Goal: Task Accomplishment & Management: Complete application form

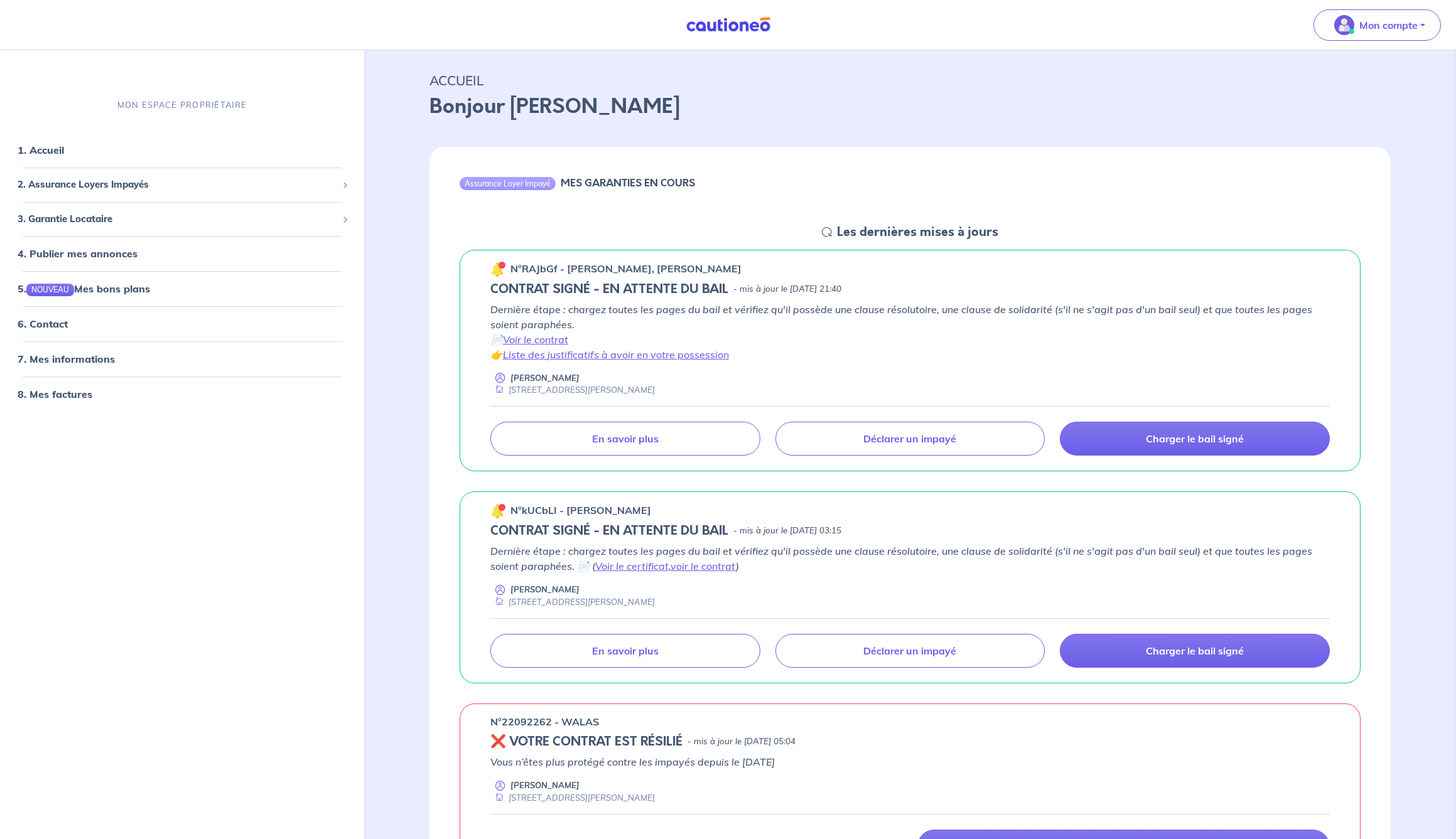
scroll to position [16, 0]
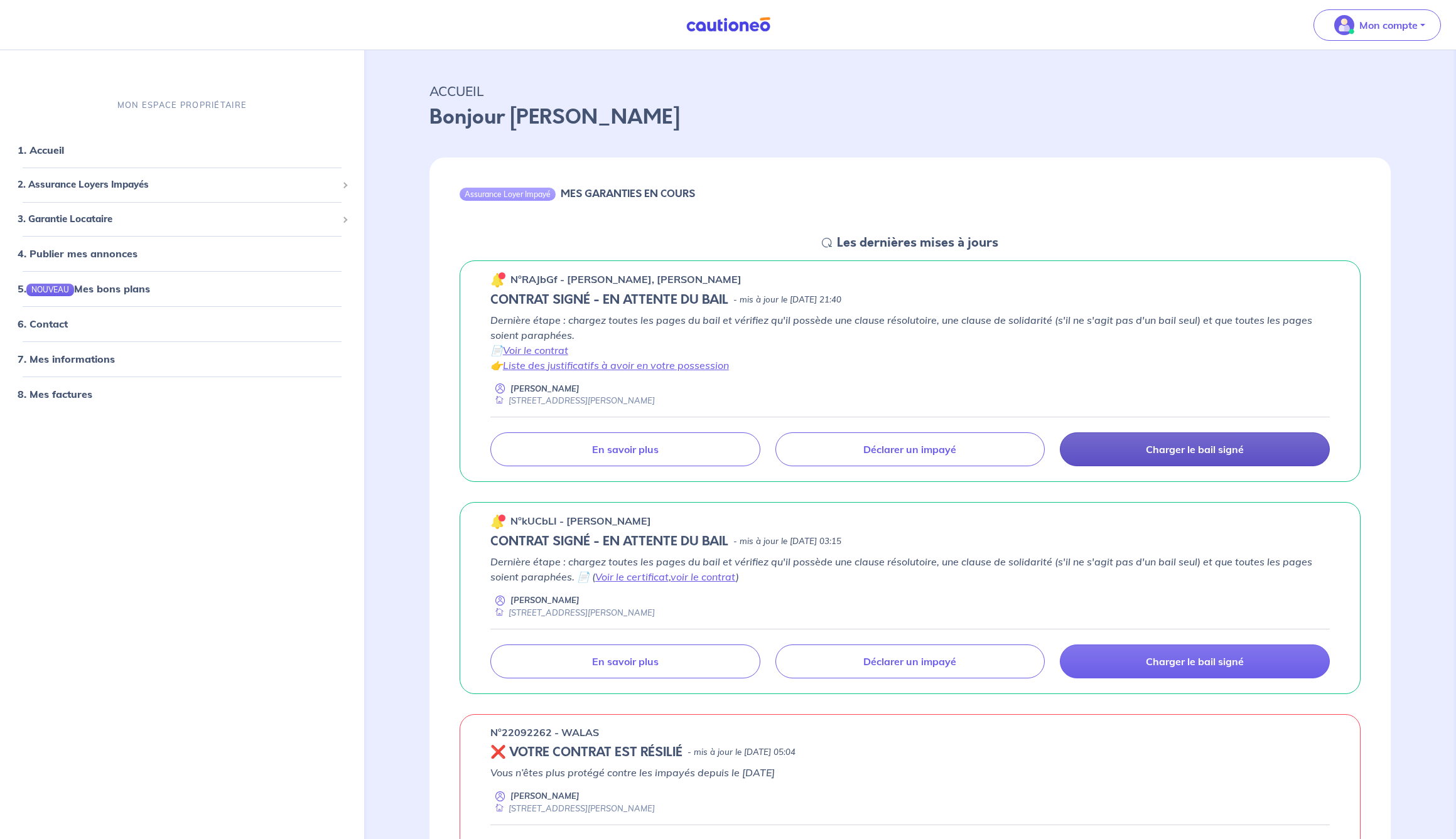
click at [1197, 448] on p "Charger le bail signé" at bounding box center [1195, 449] width 98 height 13
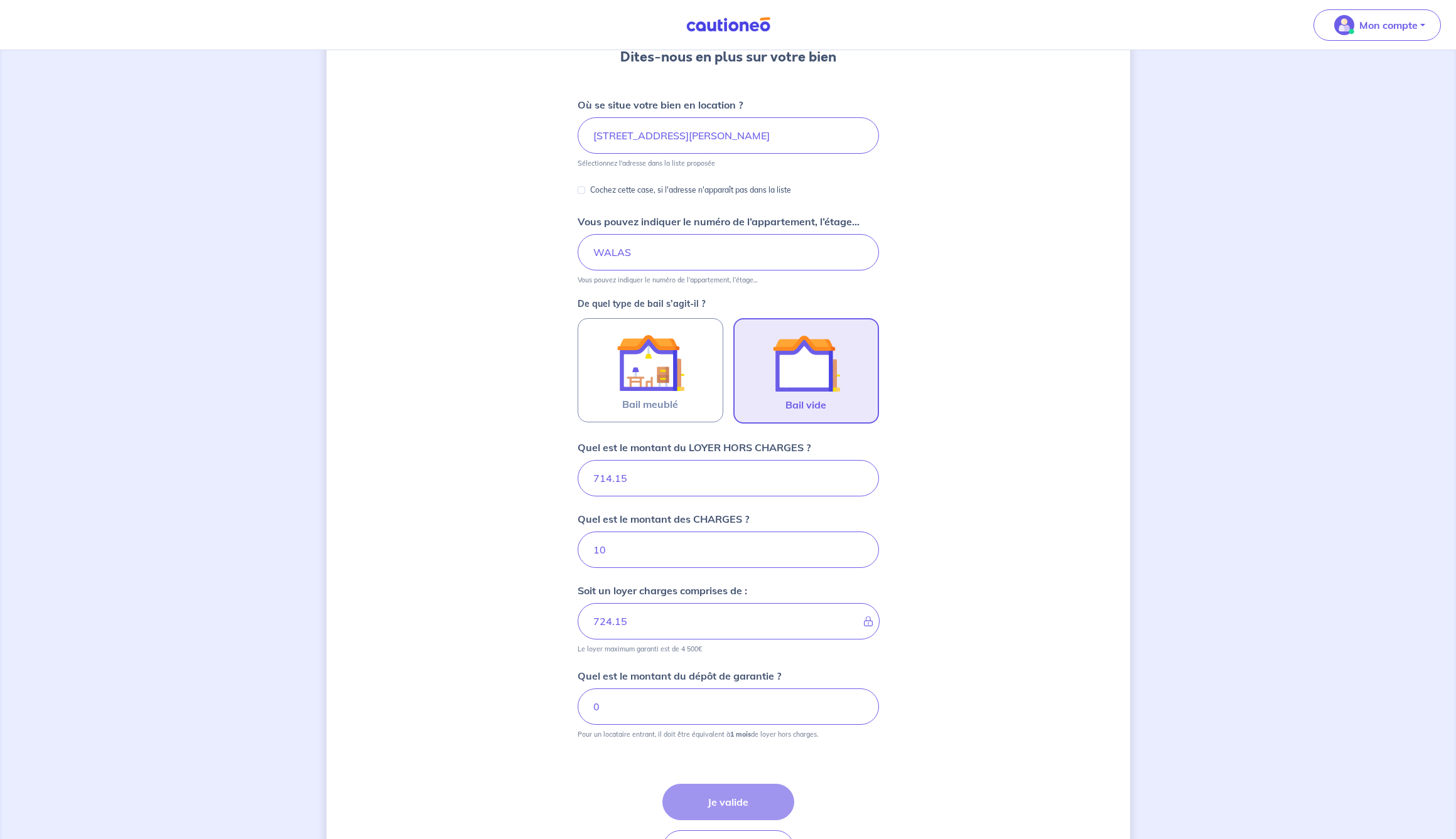
scroll to position [146, 0]
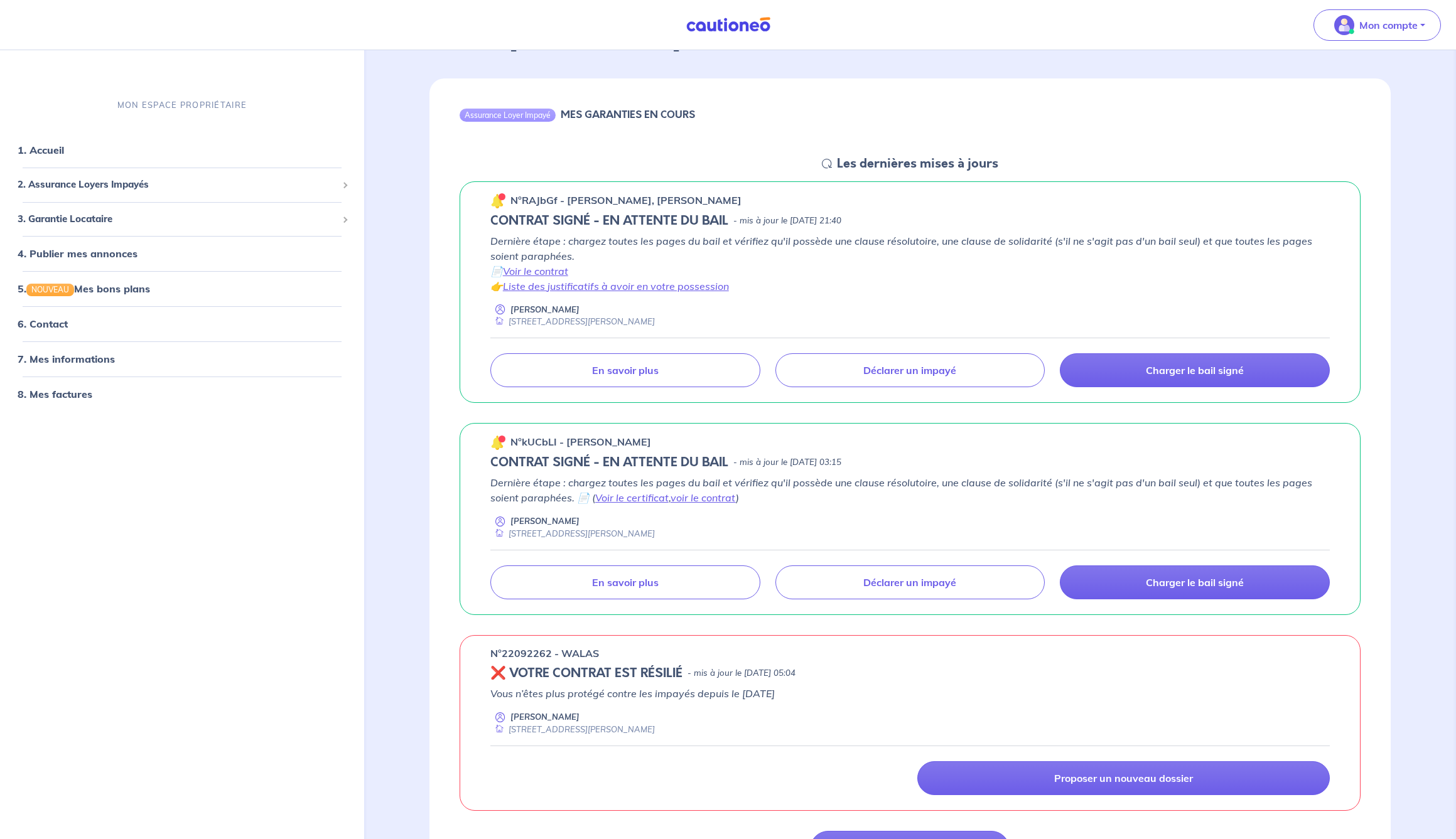
scroll to position [97, 0]
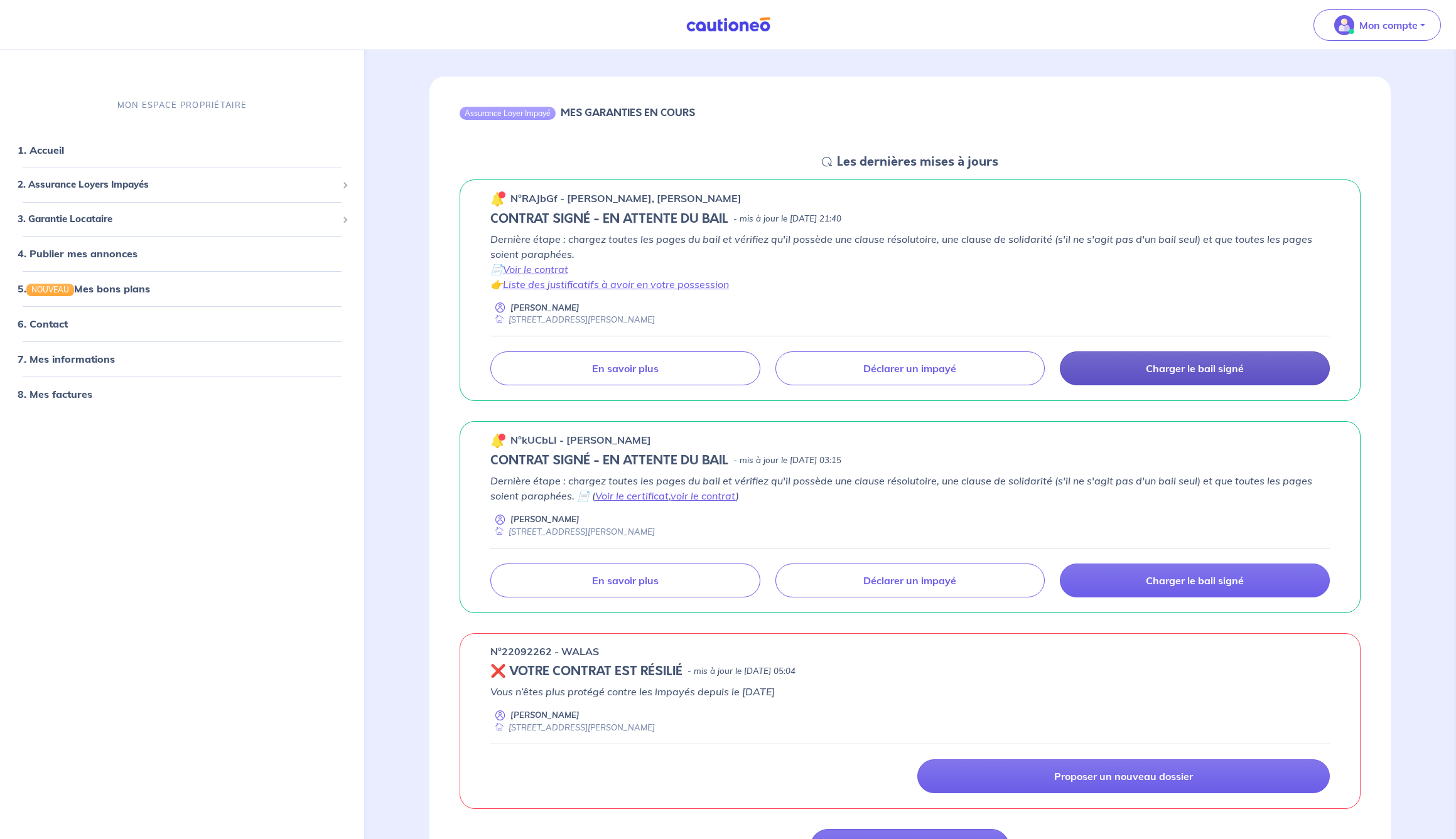
click at [1215, 369] on p "Charger le bail signé" at bounding box center [1195, 369] width 98 height 13
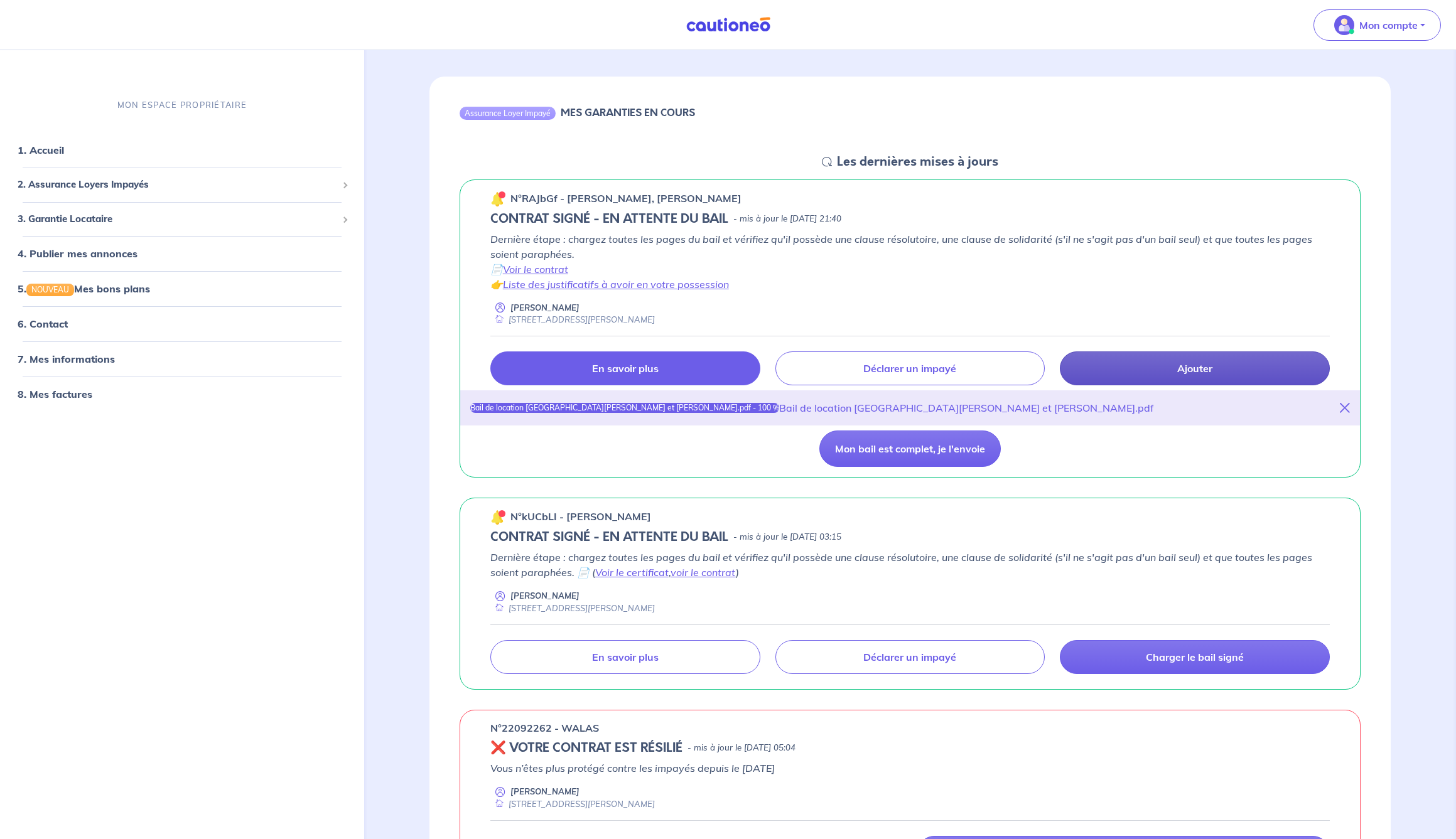
click at [629, 367] on p "En savoir plus" at bounding box center [625, 369] width 66 height 13
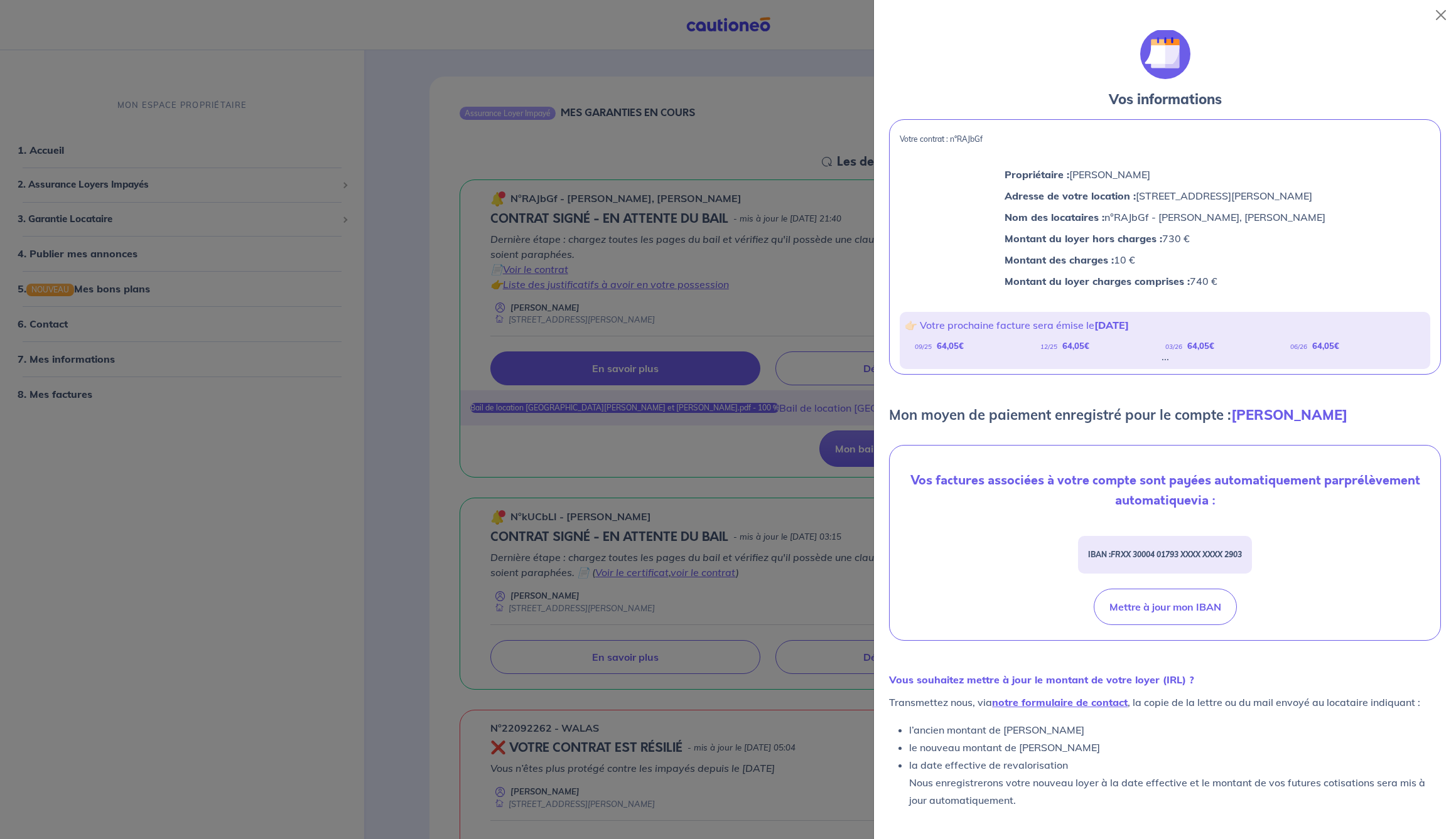
scroll to position [1, 0]
click at [1440, 16] on button "Close" at bounding box center [1440, 15] width 20 height 20
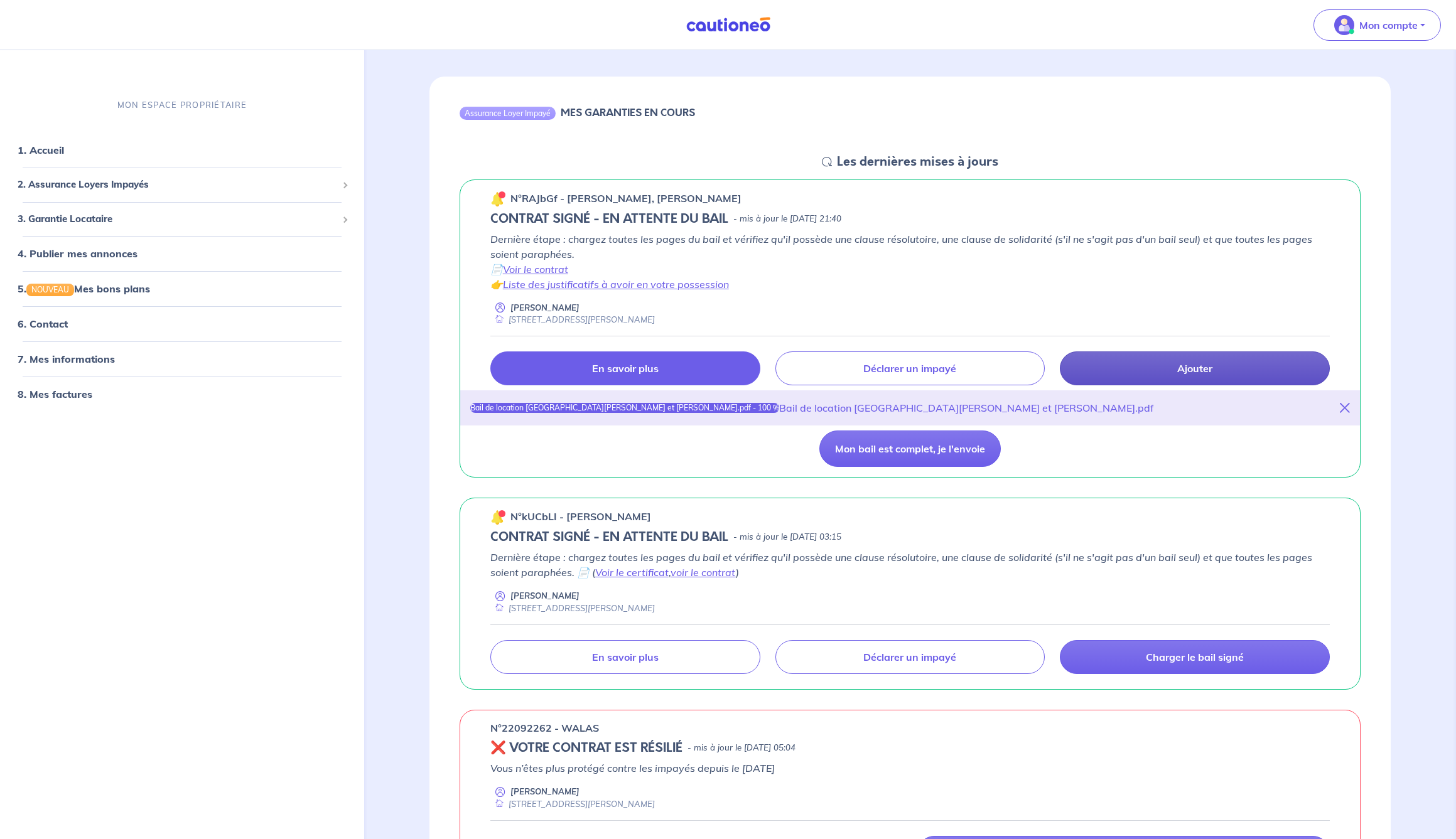
click at [605, 362] on p "En savoir plus" at bounding box center [625, 369] width 66 height 13
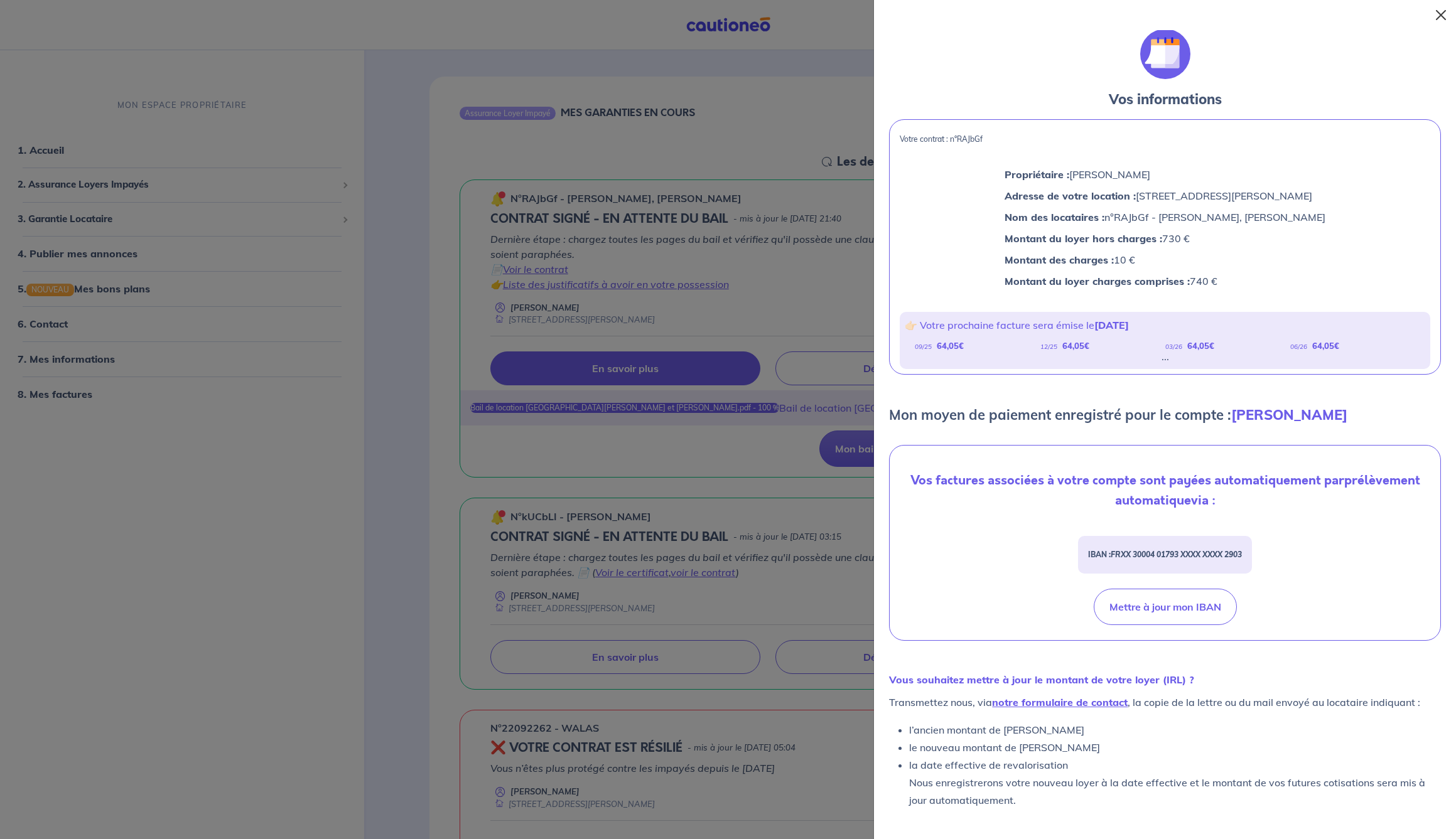
click at [1442, 15] on button "Close" at bounding box center [1440, 15] width 20 height 20
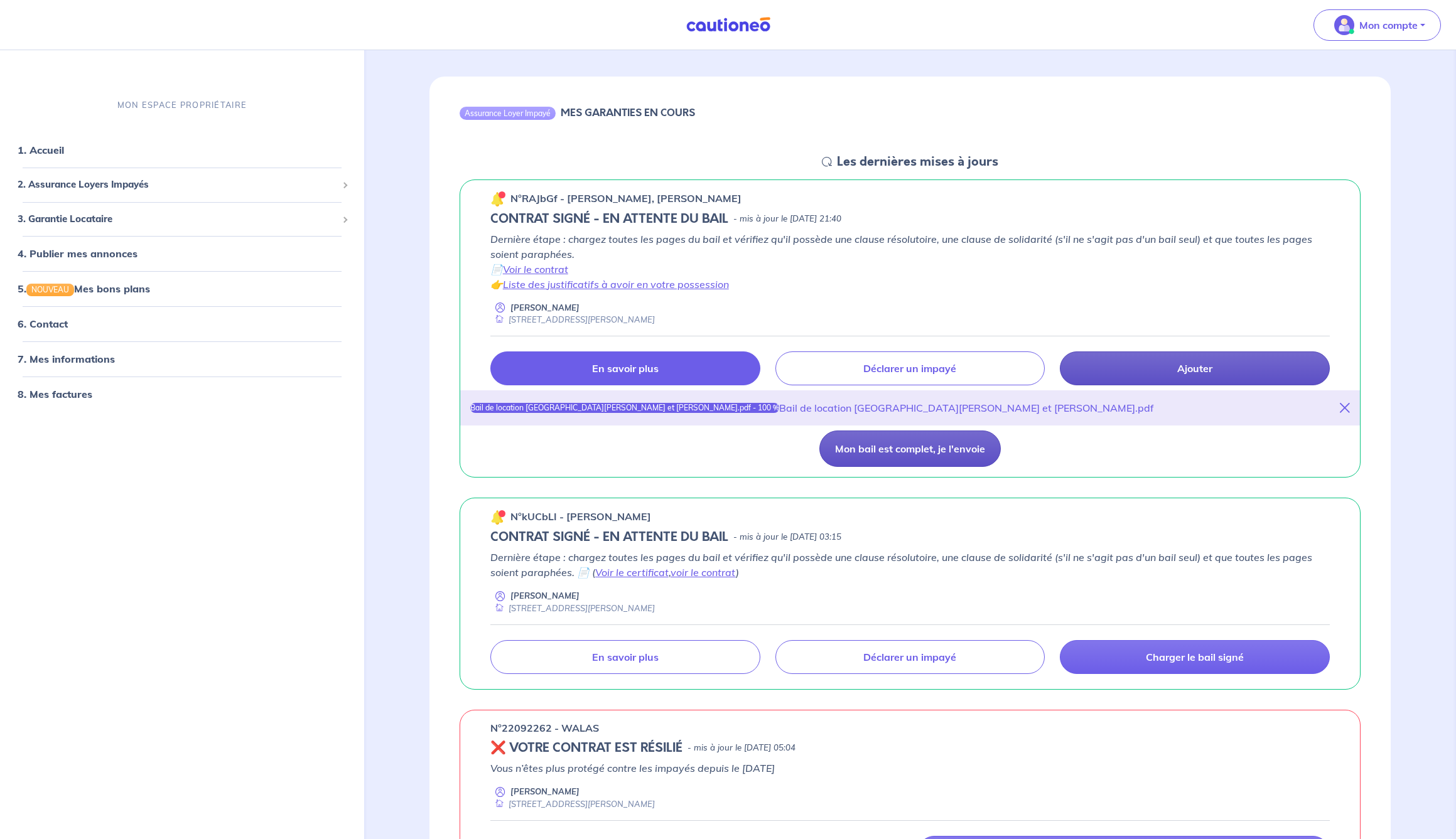
click at [918, 449] on button "Mon bail est complet, je l'envoie" at bounding box center [910, 449] width 182 height 37
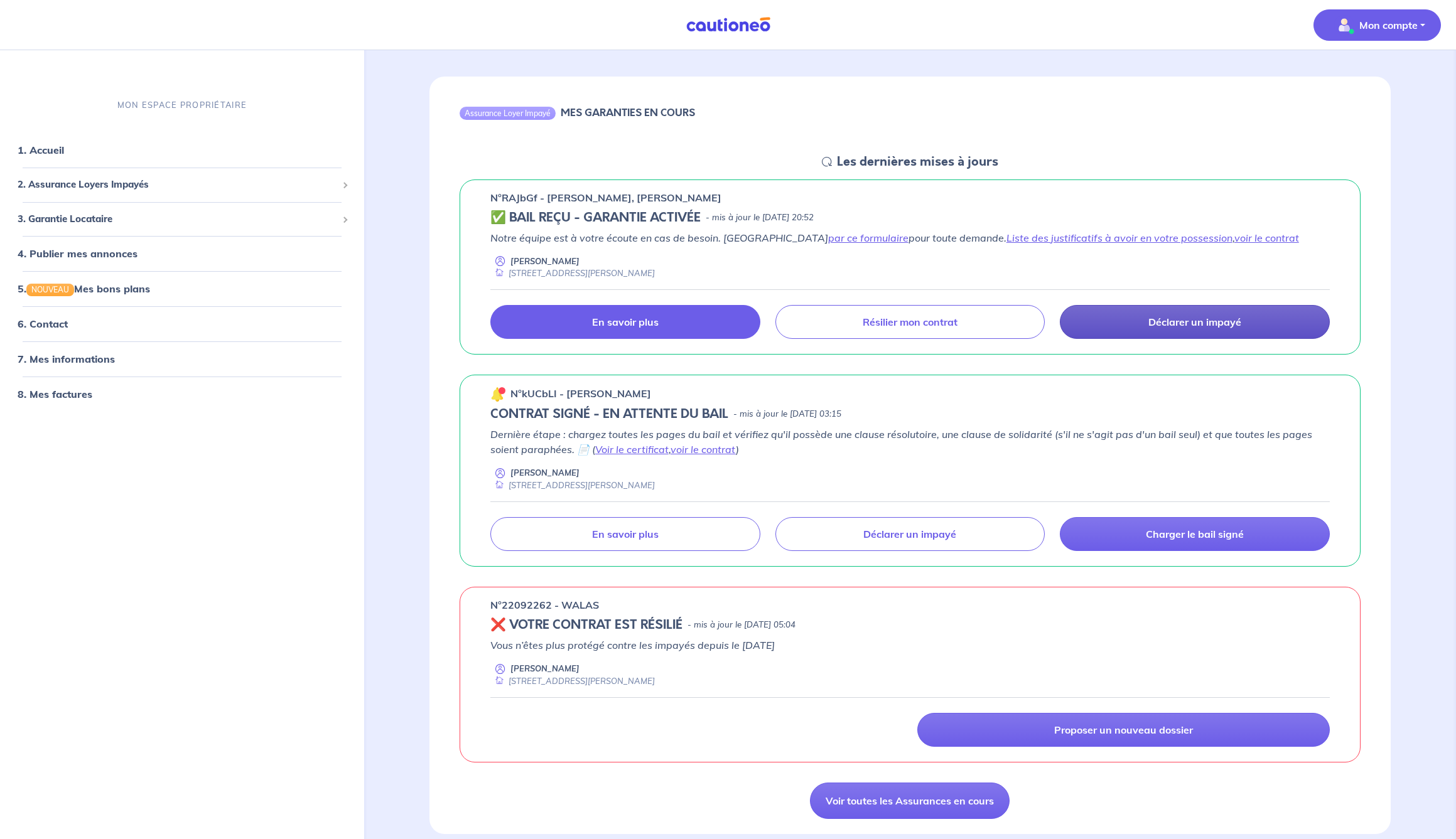
click at [1395, 24] on p "Mon compte" at bounding box center [1388, 25] width 59 height 15
click at [1363, 104] on link "Me déconnecter" at bounding box center [1364, 108] width 101 height 20
